Goal: Find specific page/section: Find specific page/section

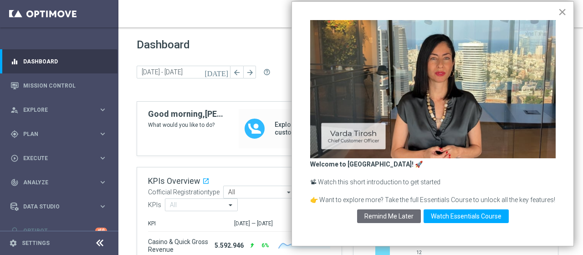
click at [561, 11] on button "×" at bounding box center [562, 12] width 9 height 15
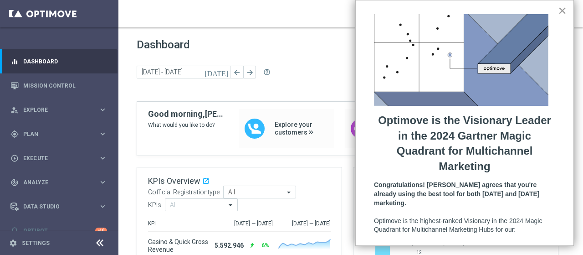
click at [558, 9] on button "×" at bounding box center [562, 10] width 9 height 15
